Goal: Find specific page/section: Find specific page/section

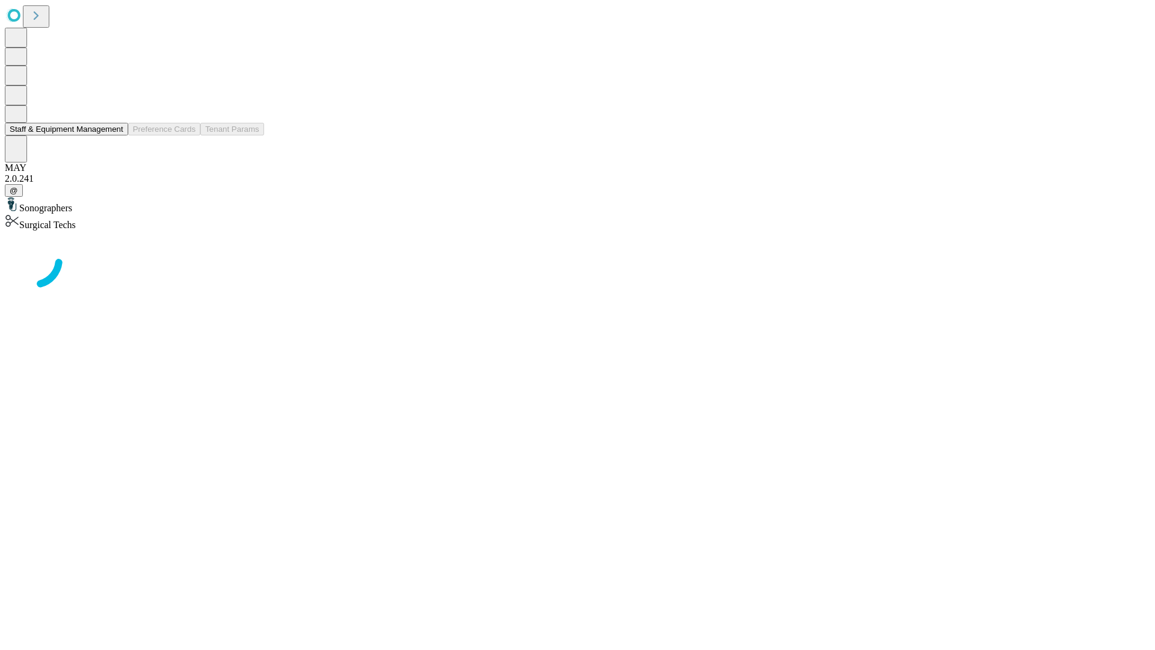
click at [115, 135] on button "Staff & Equipment Management" at bounding box center [66, 129] width 123 height 13
